Goal: Information Seeking & Learning: Learn about a topic

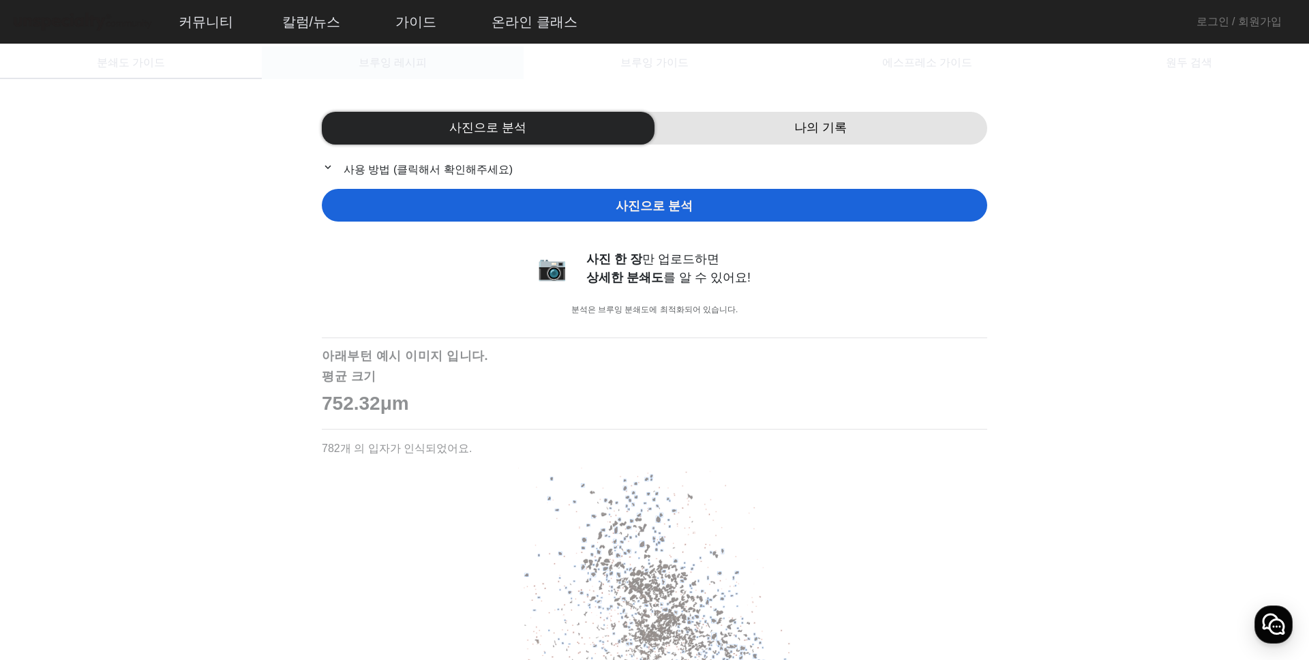
click at [410, 65] on span "브루잉 레시피" at bounding box center [392, 62] width 68 height 11
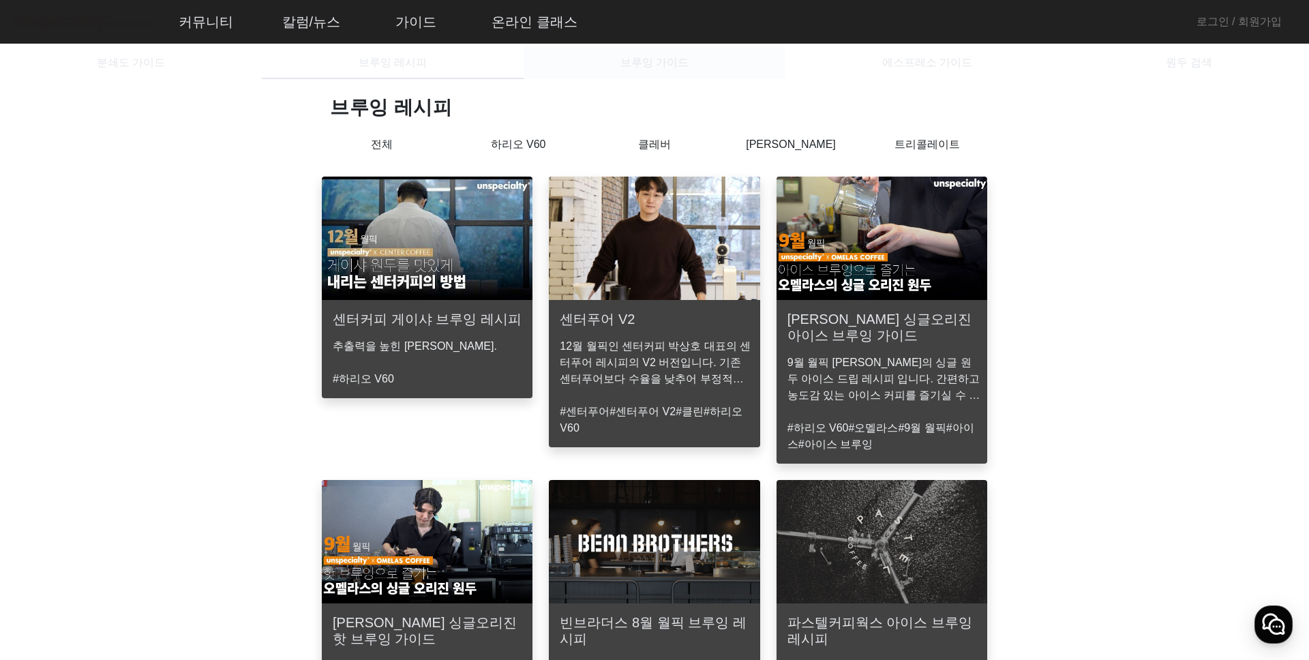
click at [609, 60] on div "브루잉 가이드" at bounding box center [654, 62] width 262 height 33
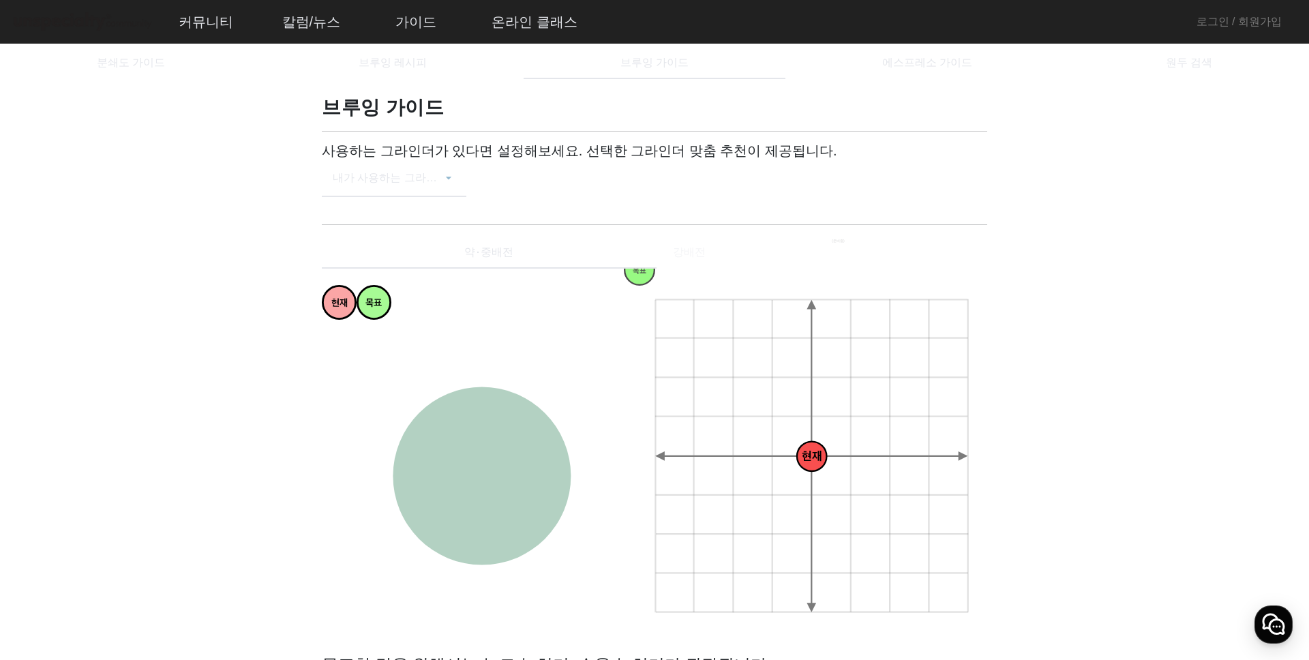
click at [426, 187] on span at bounding box center [387, 183] width 109 height 16
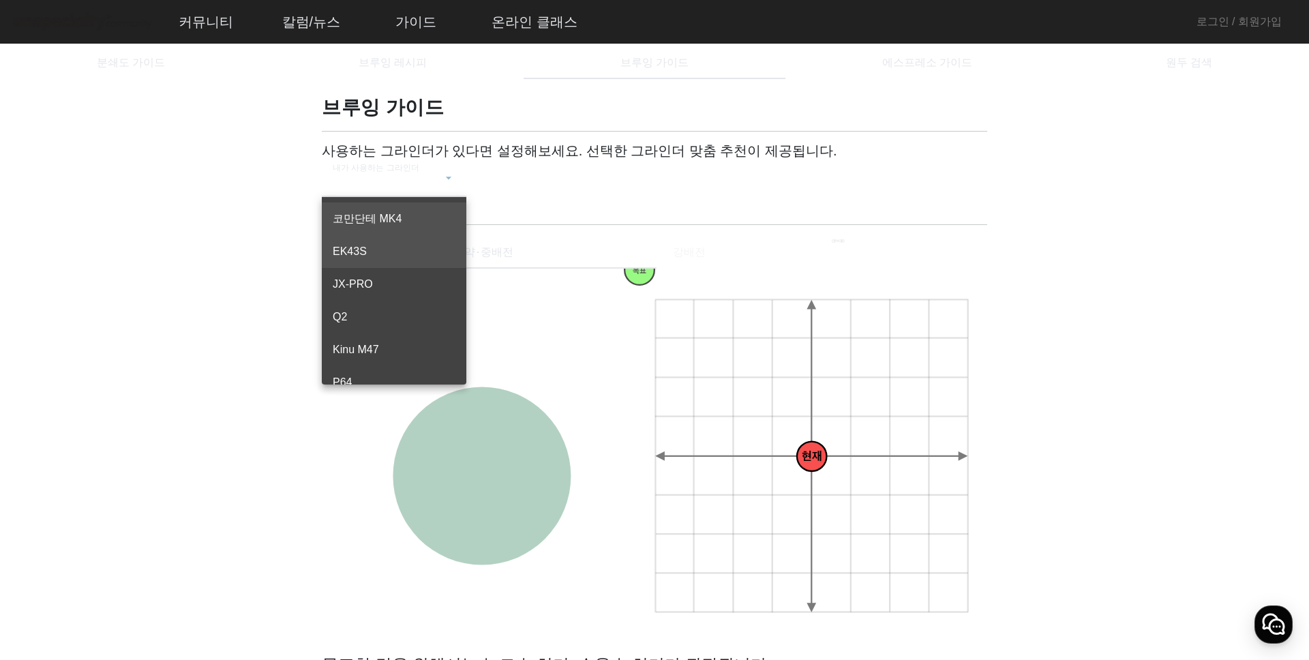
click at [373, 258] on span "EK43S" at bounding box center [394, 251] width 123 height 16
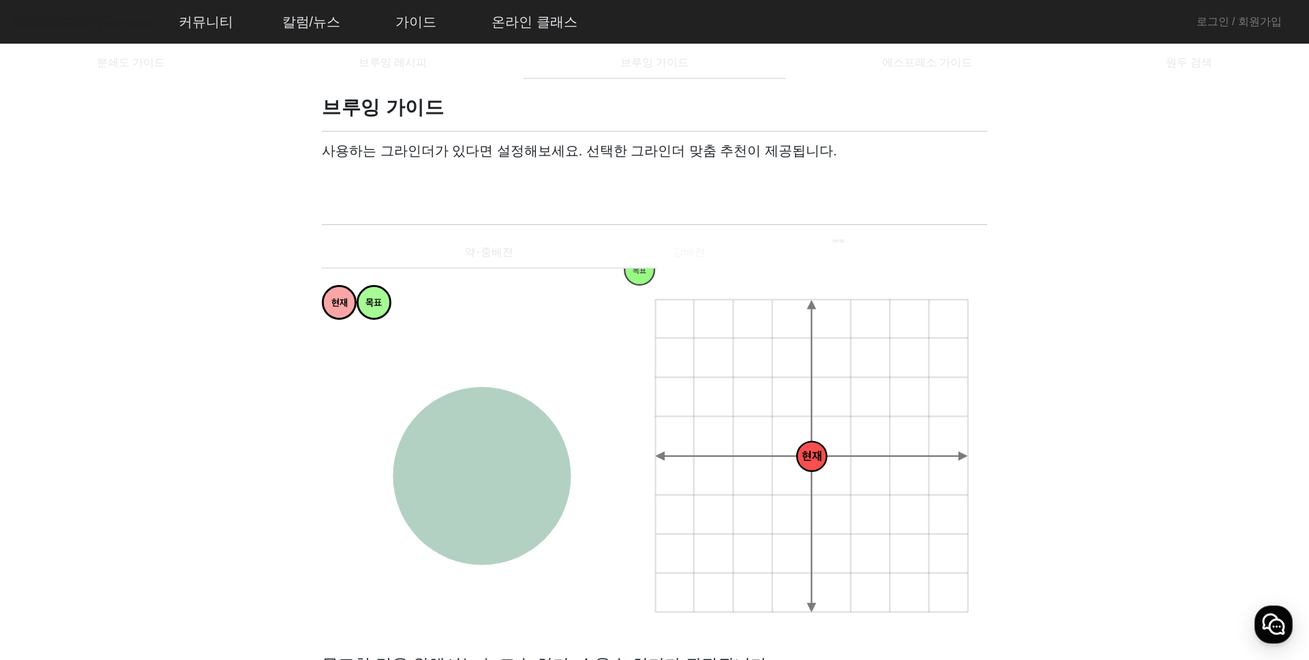
click at [553, 196] on div "사용하는 그라인더가 있다면 설정해보세요. 선택한 그라인더 맞춤 추천이 제공됩니다. 내가 사용하는 그라인더 EK43S" at bounding box center [654, 177] width 665 height 71
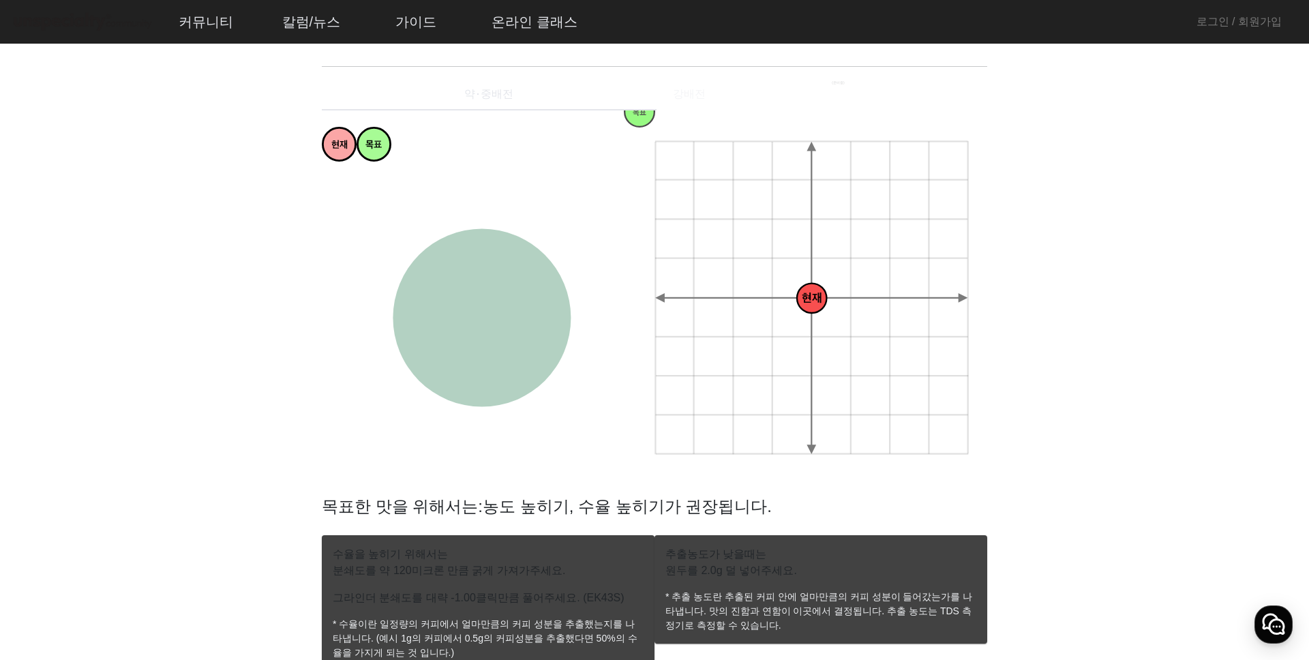
click at [721, 110] on div "현재 목표 과소추출 강한 약한 과다추출 균형잡힌 싱그러운 편안한 티라이크 은은한 상쾌한 달콤한 감미로운 풍부한 복합적인 꽉차있는 묵직한 화사한…" at bounding box center [654, 302] width 665 height 384
click at [709, 96] on div "약⋅중배전 강배전" at bounding box center [654, 94] width 665 height 33
click at [662, 94] on div "약⋅중배전 강배전" at bounding box center [654, 94] width 665 height 33
click at [690, 95] on div "약⋅중배전 강배전" at bounding box center [654, 94] width 665 height 33
click at [532, 84] on div "약⋅중배전" at bounding box center [489, 94] width 335 height 33
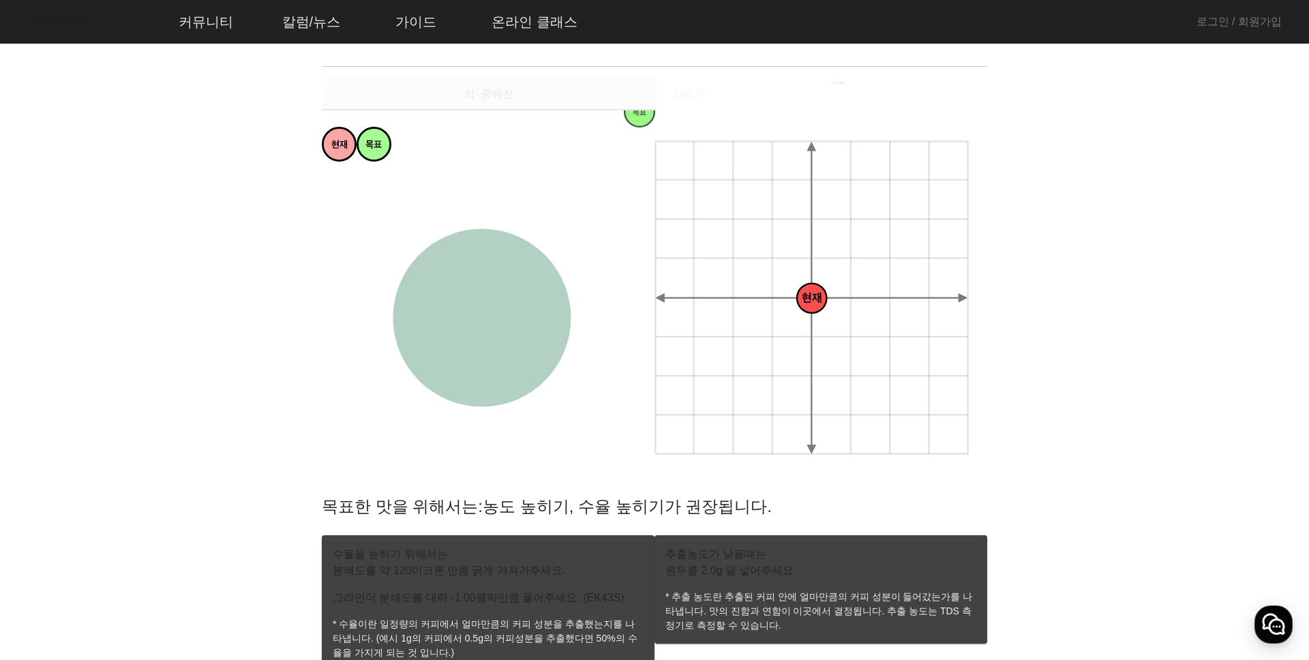
click at [501, 93] on span "약⋅중배전" at bounding box center [488, 94] width 49 height 11
click at [660, 100] on div "약⋅중배전 강배전" at bounding box center [654, 94] width 665 height 33
drag, startPoint x: 729, startPoint y: 95, endPoint x: 779, endPoint y: 97, distance: 49.8
click at [741, 95] on div "약⋅중배전 강배전" at bounding box center [654, 94] width 665 height 33
click at [863, 97] on div "약⋅중배전 강배전" at bounding box center [654, 94] width 665 height 33
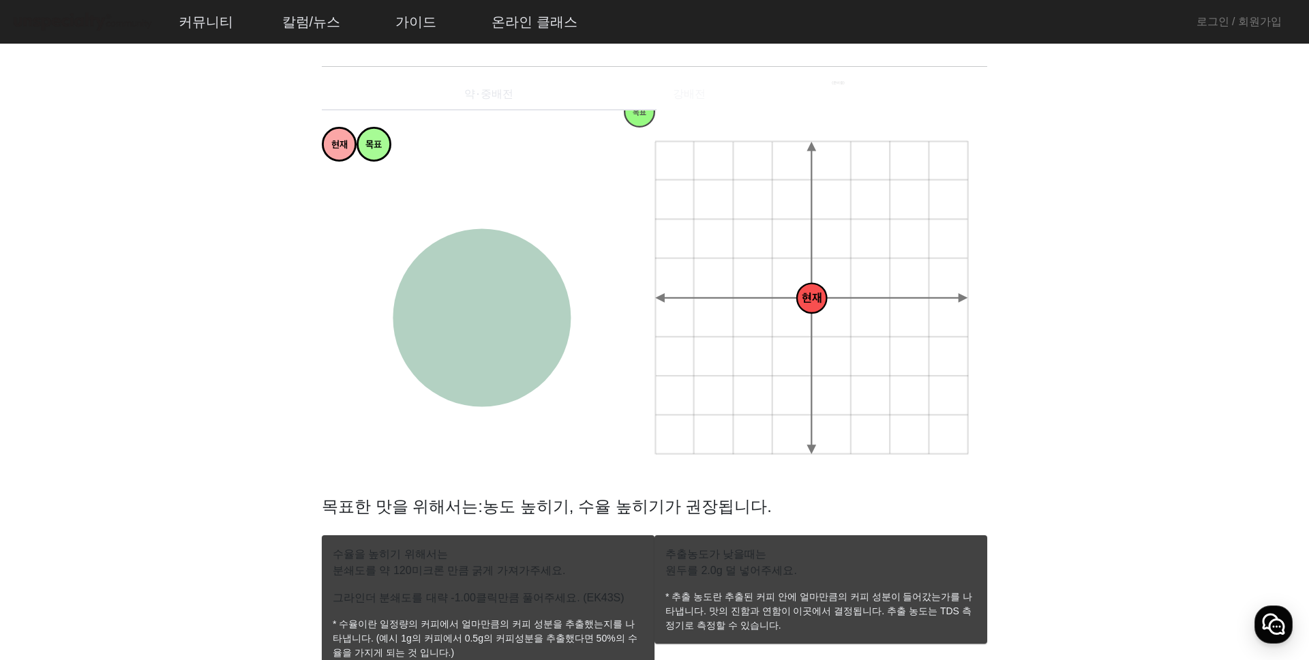
click at [951, 96] on div "약⋅중배전 강배전" at bounding box center [654, 94] width 665 height 33
click at [958, 95] on div "약⋅중배전 강배전" at bounding box center [654, 94] width 665 height 33
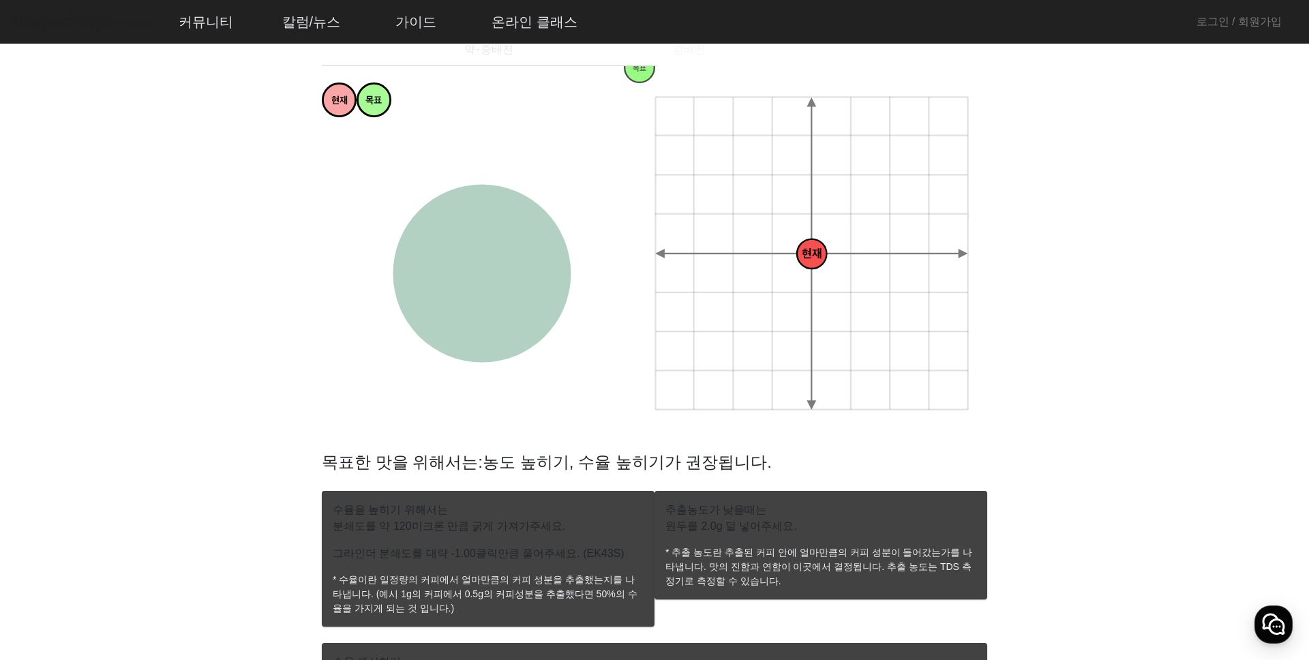
scroll to position [211, 0]
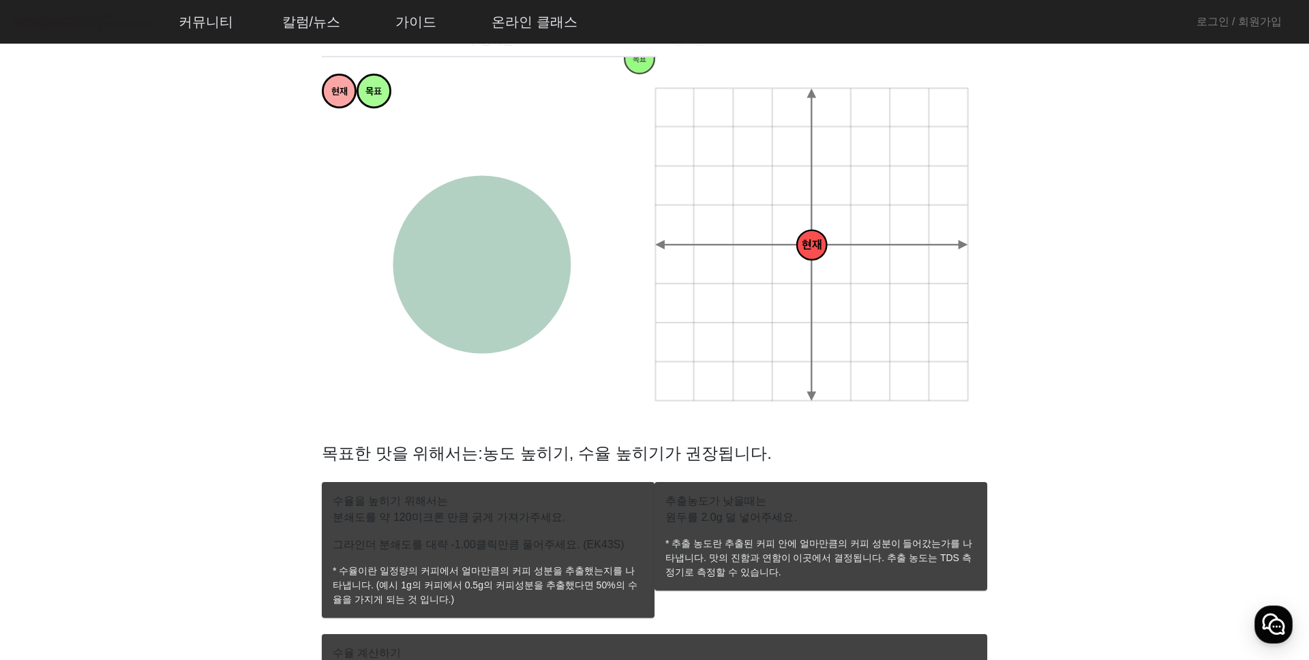
click at [483, 278] on circle at bounding box center [482, 265] width 178 height 178
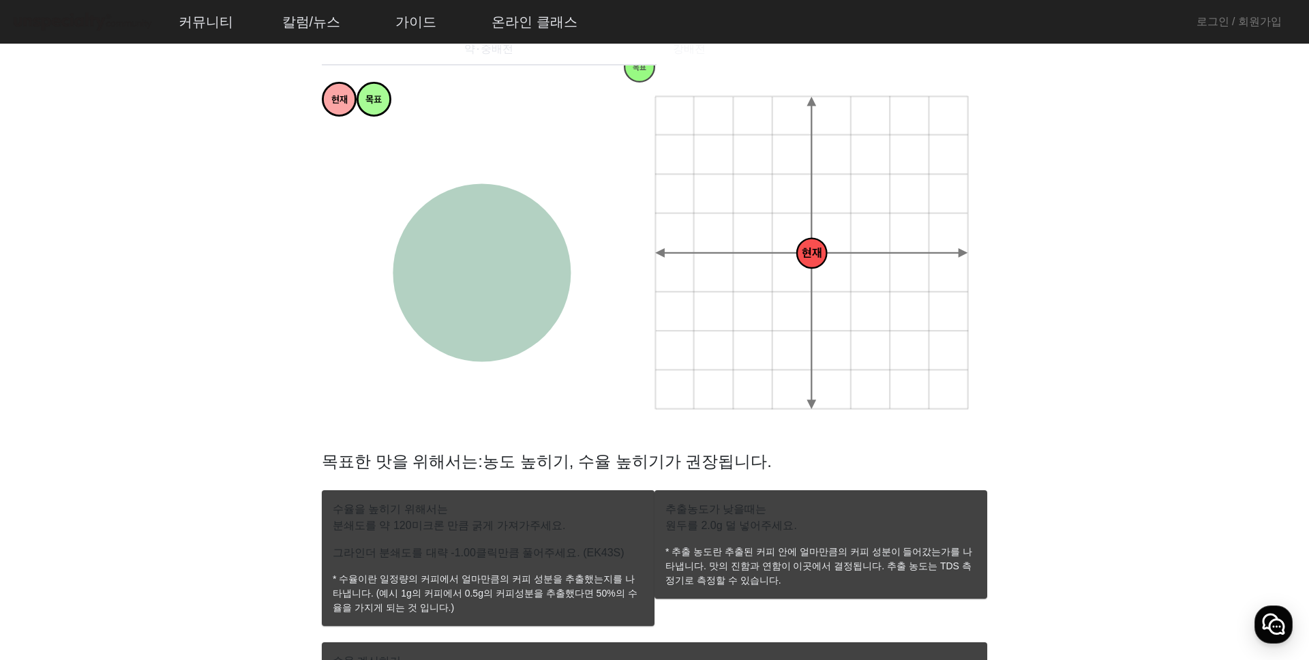
drag, startPoint x: 810, startPoint y: 234, endPoint x: 788, endPoint y: 299, distance: 67.9
click at [795, 289] on icon "+ 0.5g - 30um + 30um + 60um + 90um - 60um - 90um + 1.0g + 1.5g + 2.0g - 0.5g - …" at bounding box center [812, 253] width 316 height 316
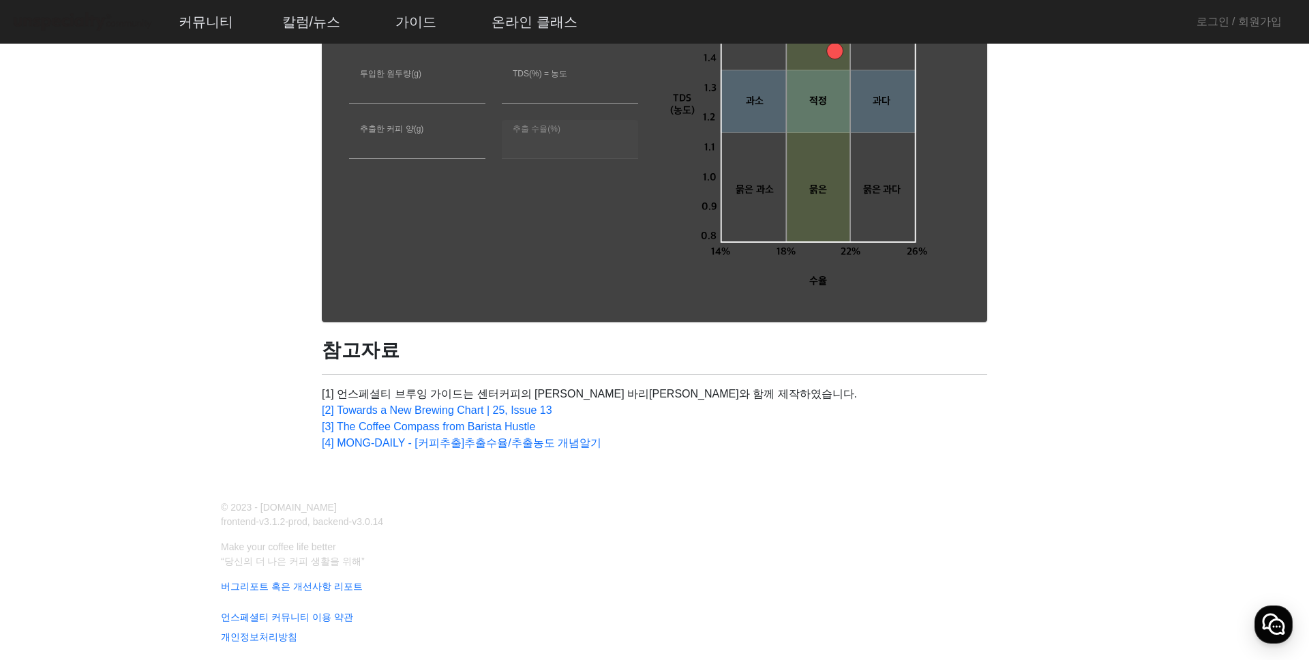
scroll to position [0, 0]
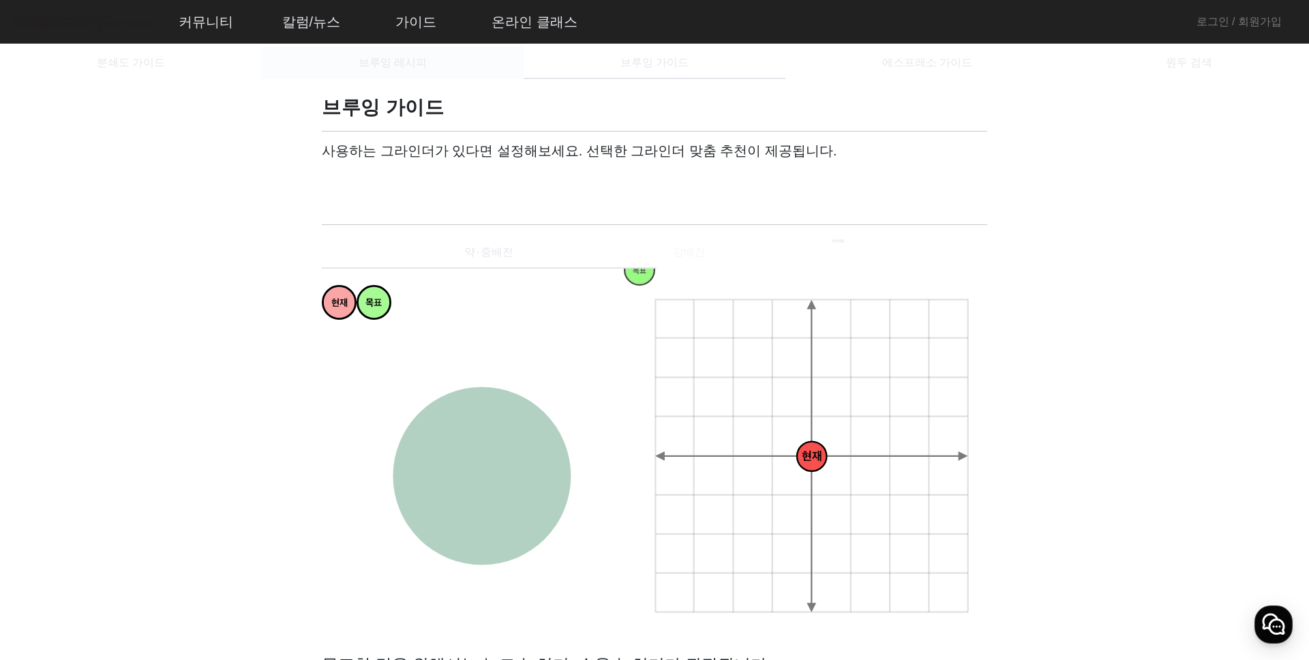
click at [388, 72] on span "브루잉 레시피" at bounding box center [392, 62] width 68 height 33
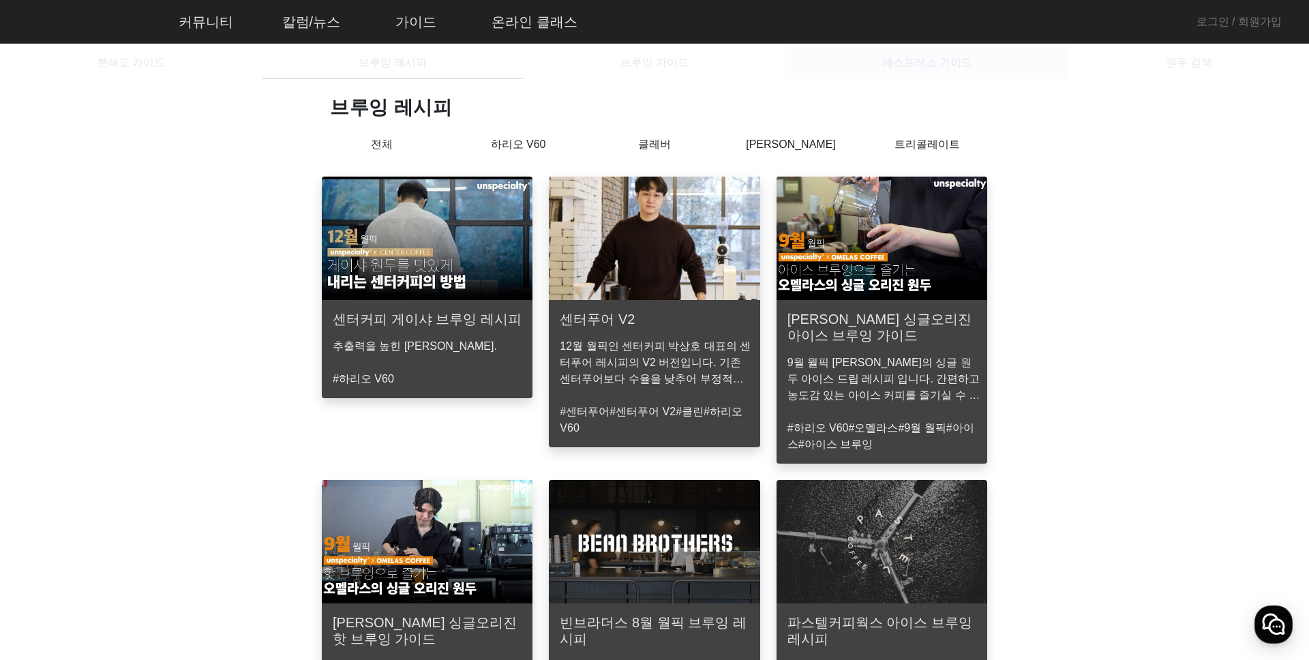
click at [951, 70] on span "에스프레소 가이드" at bounding box center [927, 62] width 90 height 33
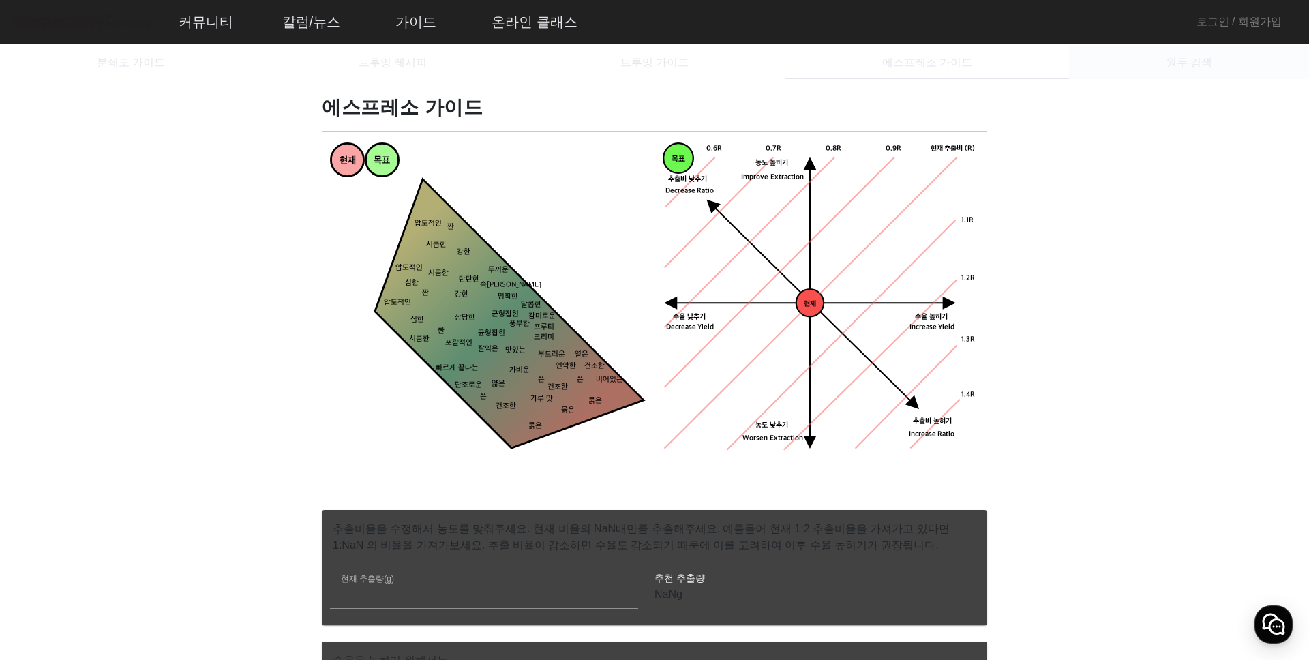
click at [1111, 67] on div "원두 검색" at bounding box center [1189, 62] width 240 height 33
